Goal: Task Accomplishment & Management: Use online tool/utility

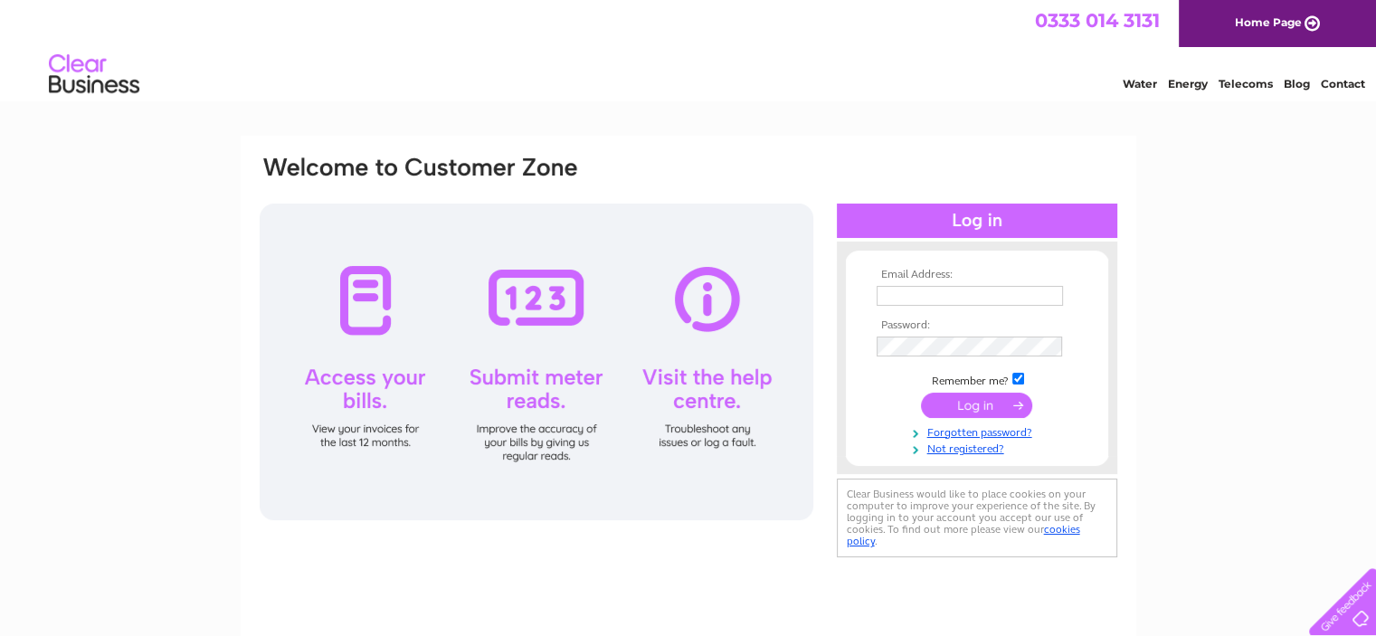
type input "office@lancrigg.co.uk"
click at [946, 407] on input "submit" at bounding box center [976, 405] width 111 height 25
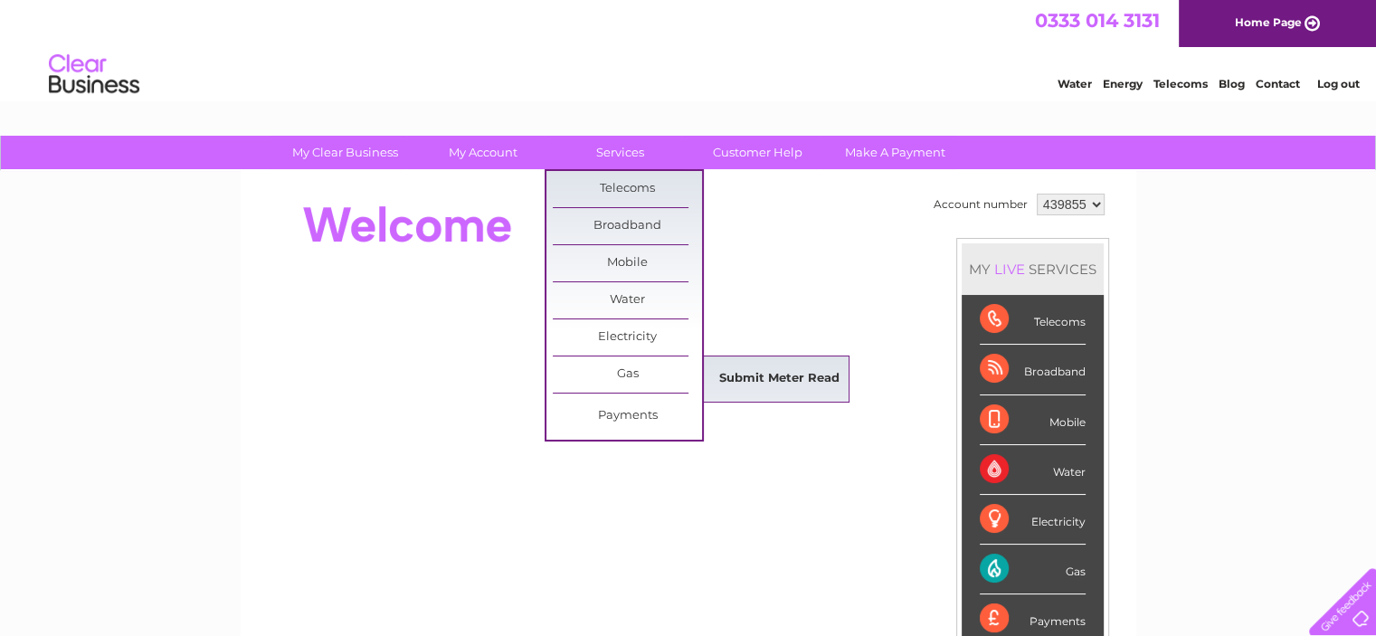
click at [754, 368] on link "Submit Meter Read" at bounding box center [779, 379] width 149 height 36
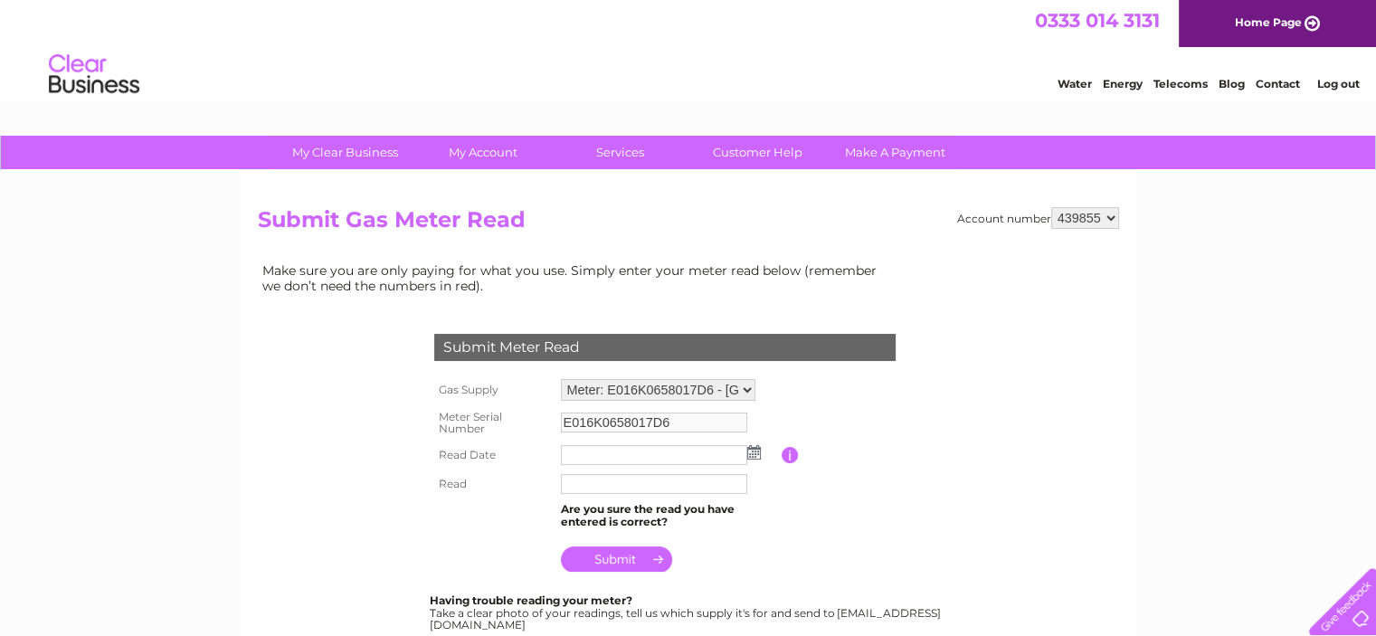
click at [748, 451] on img at bounding box center [754, 452] width 14 height 14
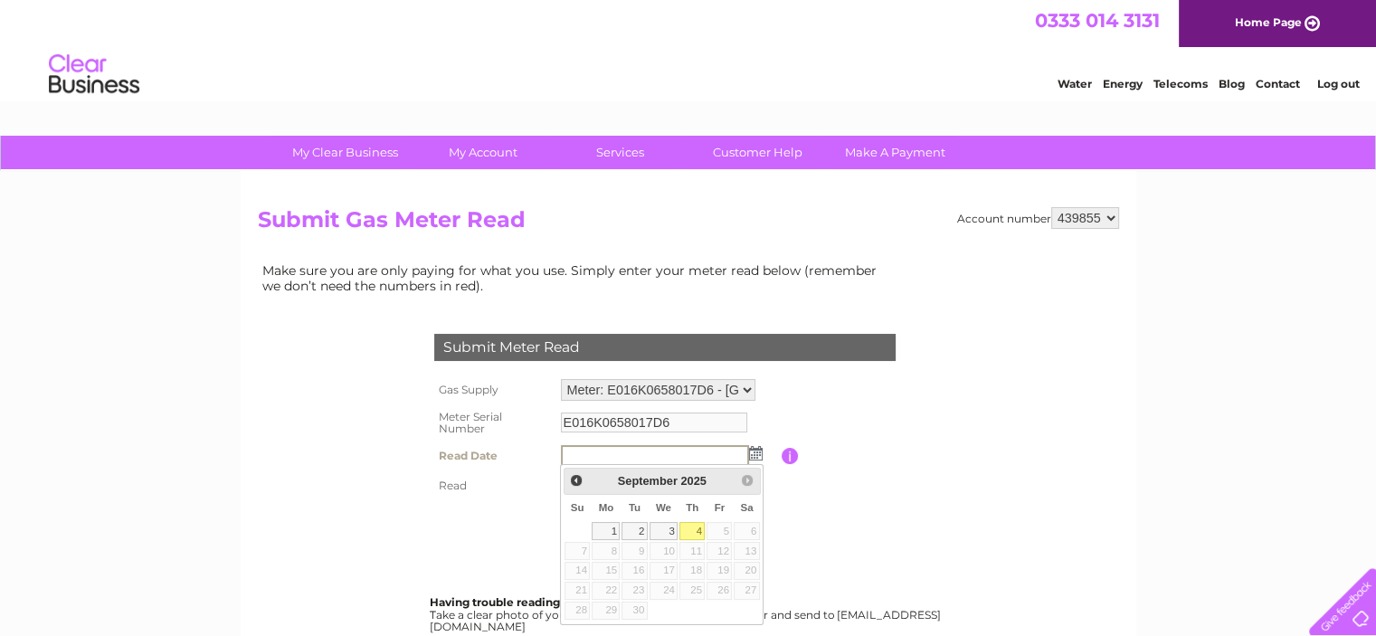
click at [695, 534] on link "4" at bounding box center [691, 531] width 25 height 18
type input "[DATE]"
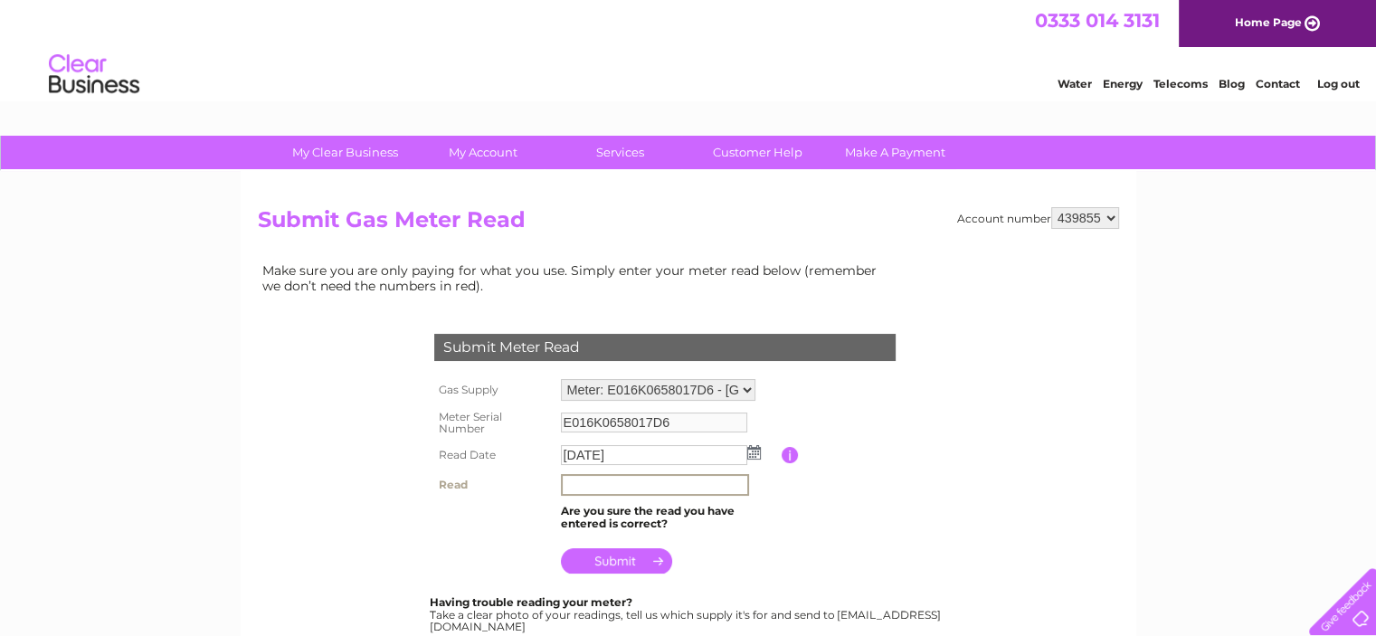
click at [642, 488] on input "text" at bounding box center [655, 485] width 188 height 22
type input "097525"
click at [796, 564] on table "Gas Supply Meter: E016K0658017D6 - [GEOGRAPHIC_DATA], [GEOGRAPHIC_DATA], [GEOGR…" at bounding box center [687, 477] width 514 height 204
click at [616, 564] on input "submit" at bounding box center [616, 558] width 111 height 25
